Goal: Task Accomplishment & Management: Complete application form

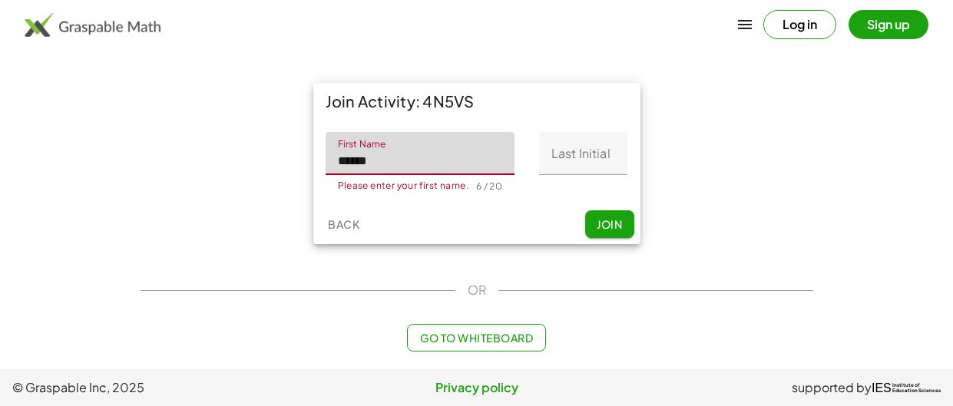
type input "*****"
click at [583, 159] on input "Last Initial" at bounding box center [583, 153] width 88 height 43
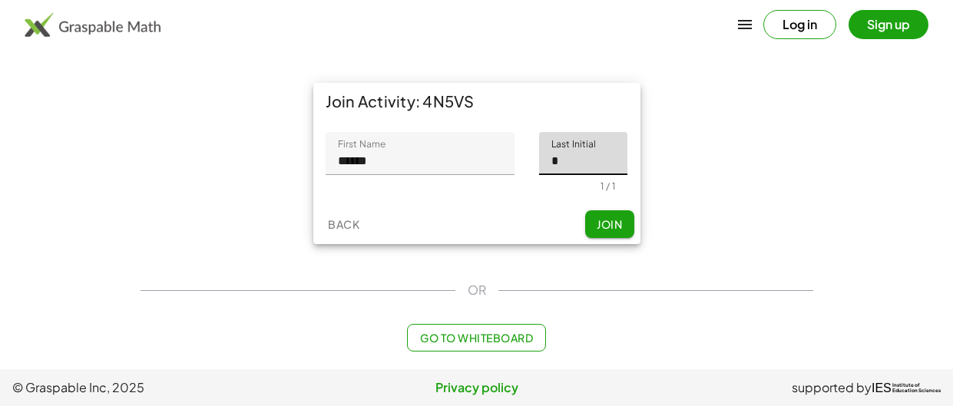
type input "*"
click at [594, 208] on div "Back Join" at bounding box center [476, 224] width 327 height 40
click at [593, 218] on button "Join" at bounding box center [609, 224] width 49 height 28
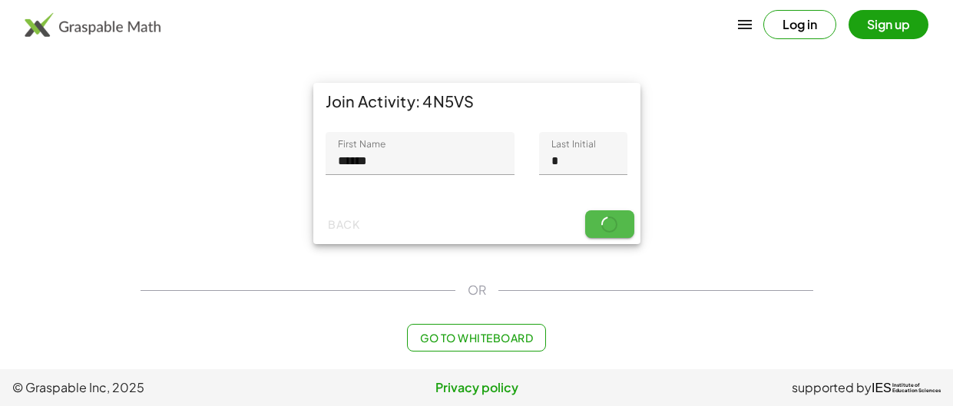
click at [585, 210] on button "Join" at bounding box center [609, 224] width 49 height 28
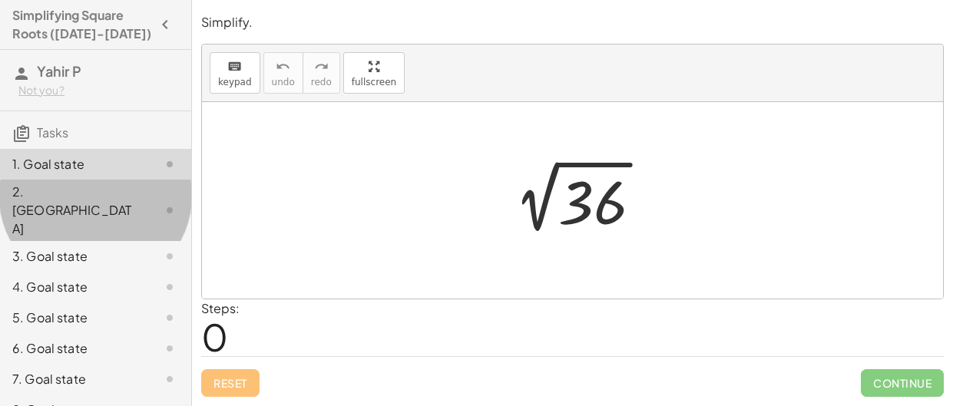
click at [49, 187] on div "2. [GEOGRAPHIC_DATA]" at bounding box center [74, 210] width 124 height 55
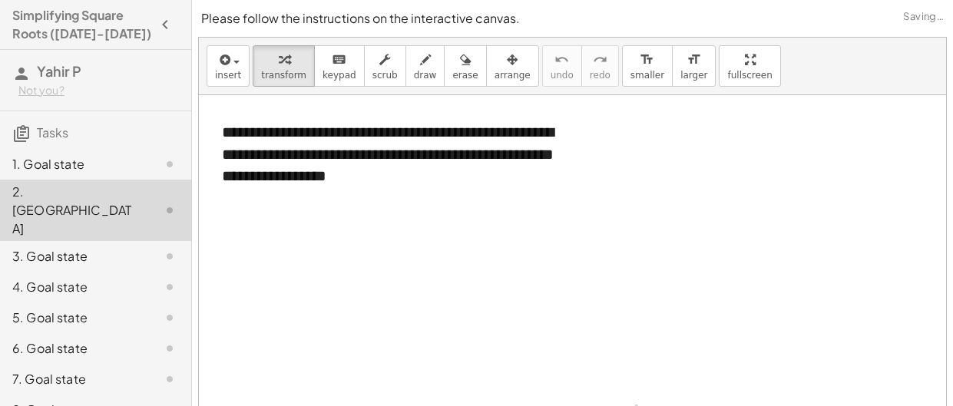
click at [54, 241] on div "1. Goal state" at bounding box center [95, 256] width 191 height 31
